Goal: Book appointment/travel/reservation

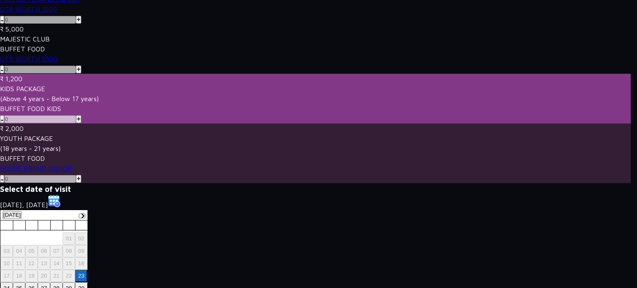
scroll to position [419, 0]
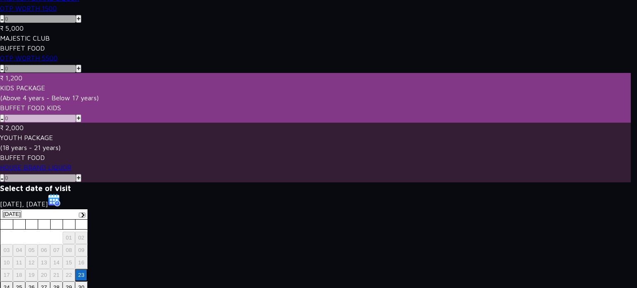
click at [22, 214] on button "[DATE]" at bounding box center [11, 214] width 19 height 8
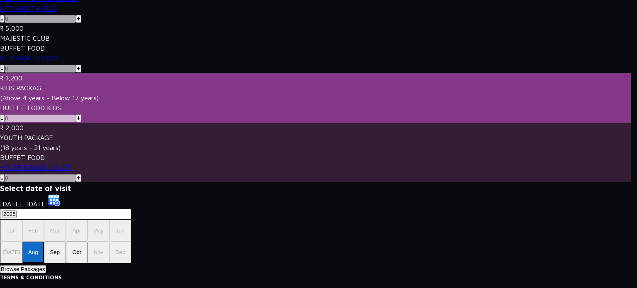
click at [58, 254] on button "Sep" at bounding box center [55, 253] width 22 height 22
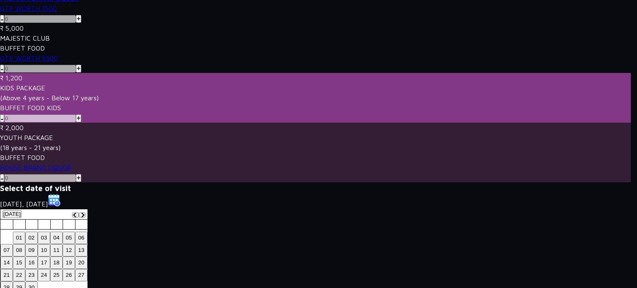
scroll to position [183, 0]
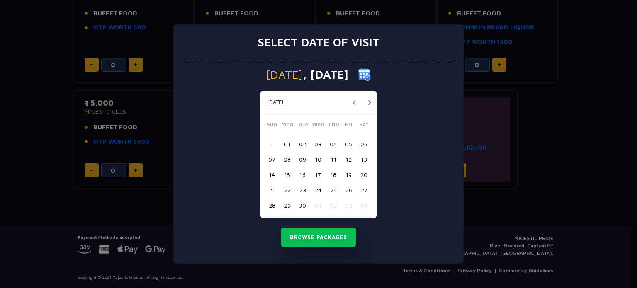
click at [334, 158] on button "11" at bounding box center [333, 159] width 15 height 15
click at [330, 242] on button "Browse Packages" at bounding box center [318, 237] width 75 height 19
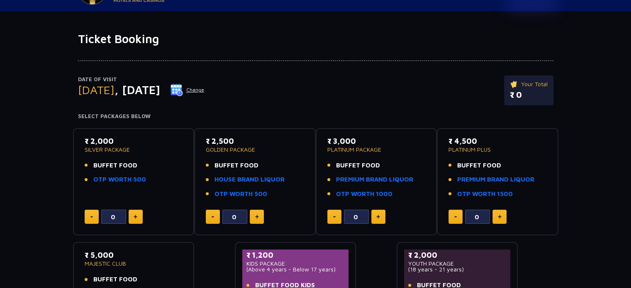
scroll to position [0, 0]
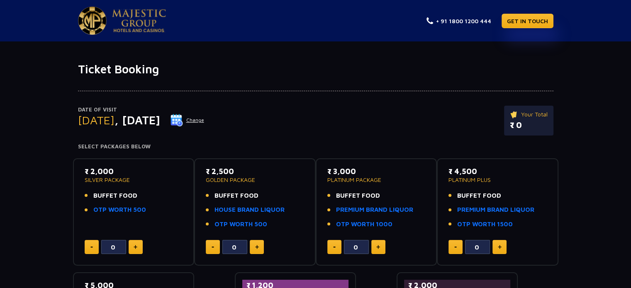
click at [205, 119] on button "Change" at bounding box center [187, 120] width 34 height 13
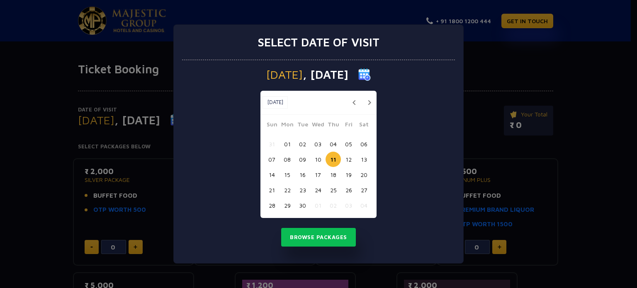
click at [366, 160] on button "13" at bounding box center [363, 159] width 15 height 15
click at [339, 234] on button "Browse Packages" at bounding box center [318, 237] width 75 height 19
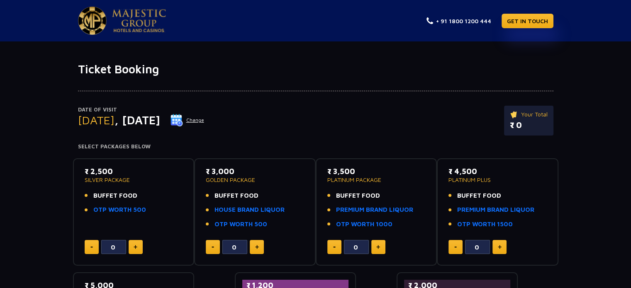
click at [205, 122] on button "Change" at bounding box center [187, 120] width 34 height 13
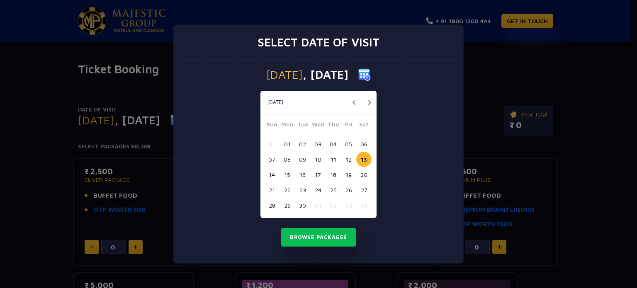
click at [332, 157] on button "11" at bounding box center [333, 159] width 15 height 15
click at [336, 234] on button "Browse Packages" at bounding box center [318, 237] width 75 height 19
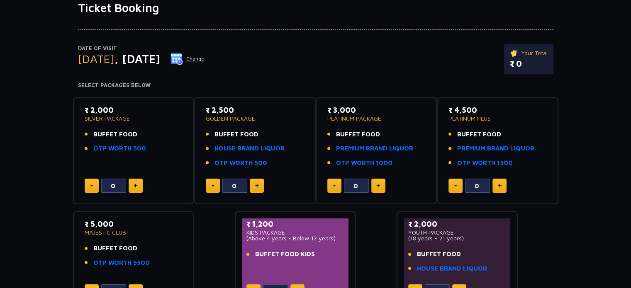
scroll to position [42, 0]
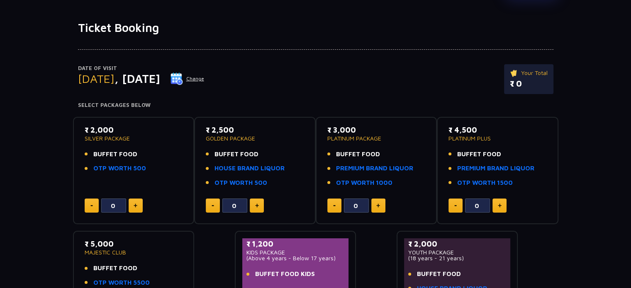
click at [256, 204] on img at bounding box center [257, 206] width 4 height 4
click at [255, 208] on button at bounding box center [257, 206] width 14 height 14
type input "4"
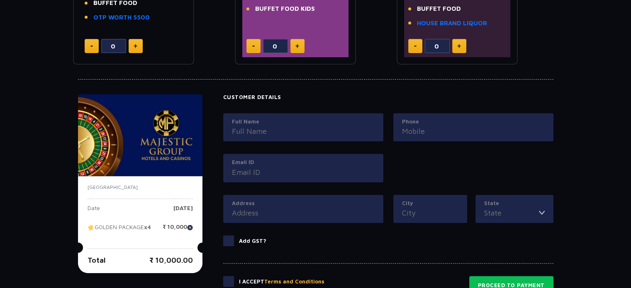
scroll to position [374, 0]
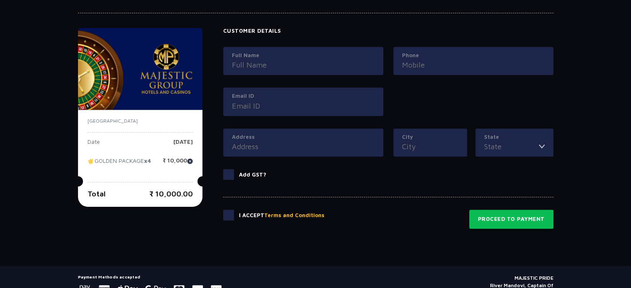
click at [296, 63] on input "Full Name" at bounding box center [303, 64] width 143 height 11
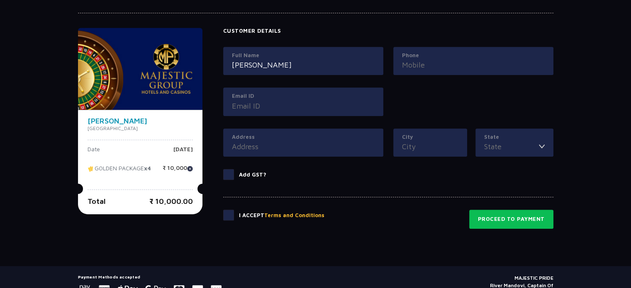
type input "Srishti Parihar"
type input "9689642690"
type input "pariharsrishti3@gmail.com"
type input "Pune"
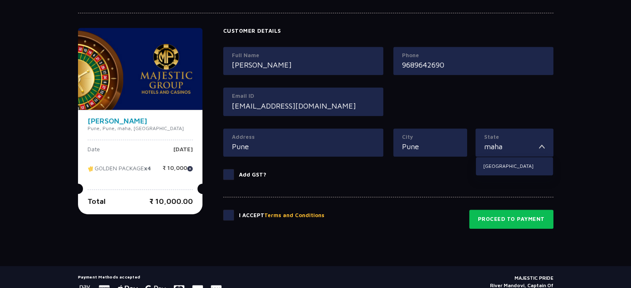
type input "Maharashtra"
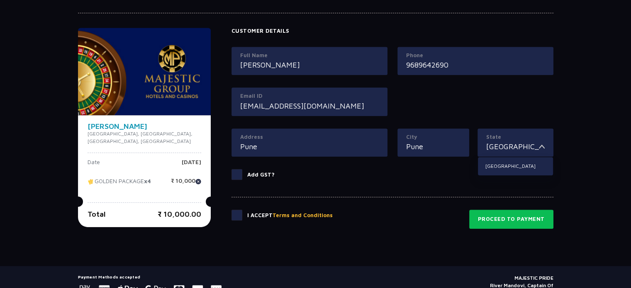
click at [377, 170] on label "Add GST?" at bounding box center [393, 174] width 322 height 11
click at [0, 0] on input "Add GST?" at bounding box center [0, 0] width 0 height 0
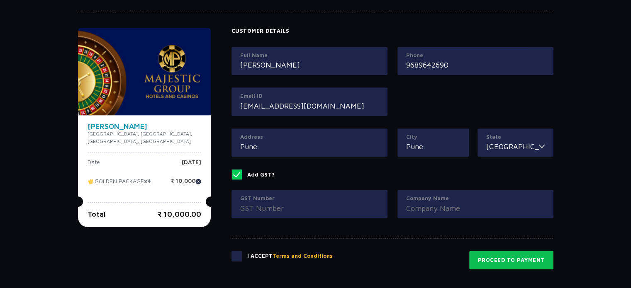
click at [235, 174] on label "Add GST?" at bounding box center [393, 174] width 322 height 11
click at [0, 0] on input "Add GST?" at bounding box center [0, 0] width 0 height 0
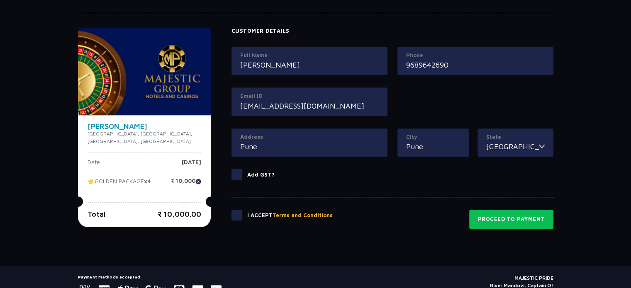
click at [232, 173] on span at bounding box center [237, 174] width 11 height 11
click at [0, 0] on input "Add GST?" at bounding box center [0, 0] width 0 height 0
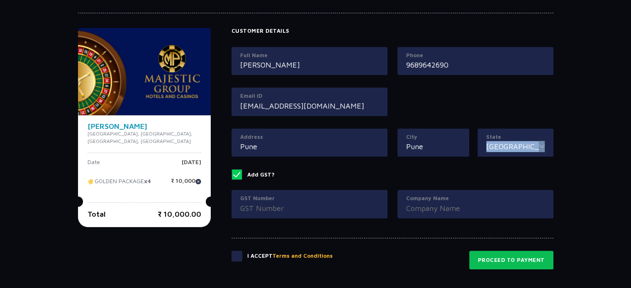
click at [232, 173] on span at bounding box center [237, 174] width 11 height 11
click at [0, 0] on input "Add GST?" at bounding box center [0, 0] width 0 height 0
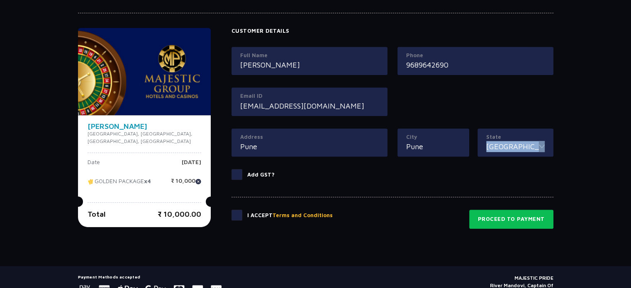
scroll to position [412, 0]
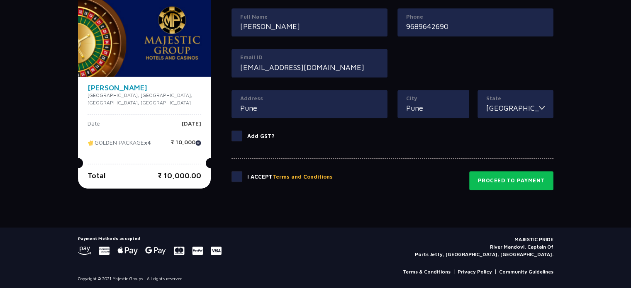
click at [232, 174] on span at bounding box center [237, 176] width 11 height 11
click at [0, 0] on input "checkbox" at bounding box center [0, 0] width 0 height 0
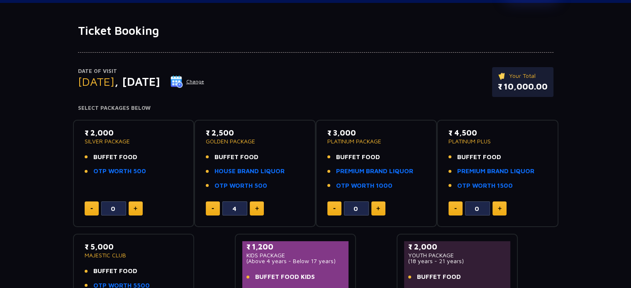
scroll to position [0, 0]
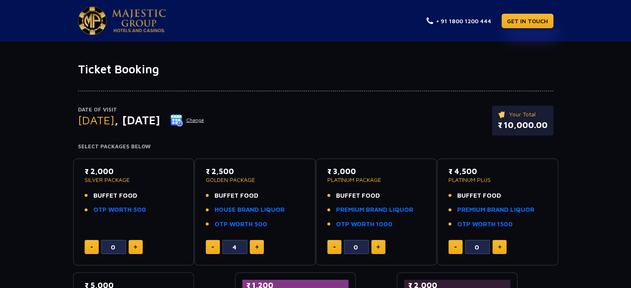
click at [205, 119] on button "Change" at bounding box center [187, 120] width 34 height 13
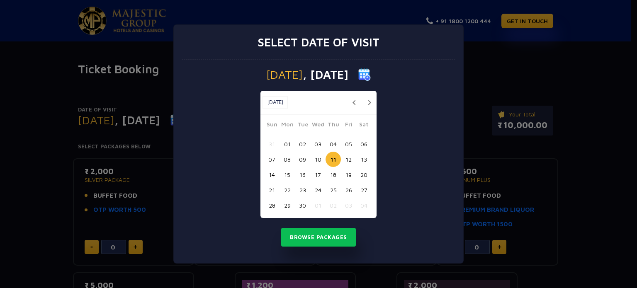
click at [288, 175] on button "15" at bounding box center [287, 174] width 15 height 15
click at [329, 238] on button "Browse Packages" at bounding box center [318, 237] width 75 height 19
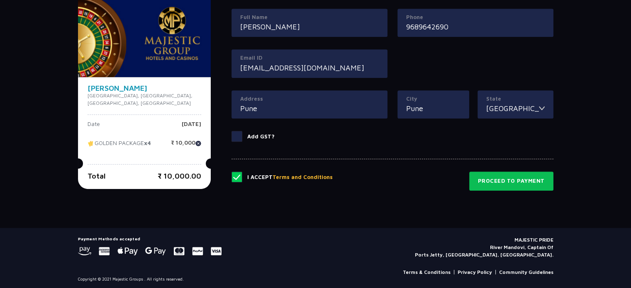
scroll to position [412, 0]
